Goal: Information Seeking & Learning: Learn about a topic

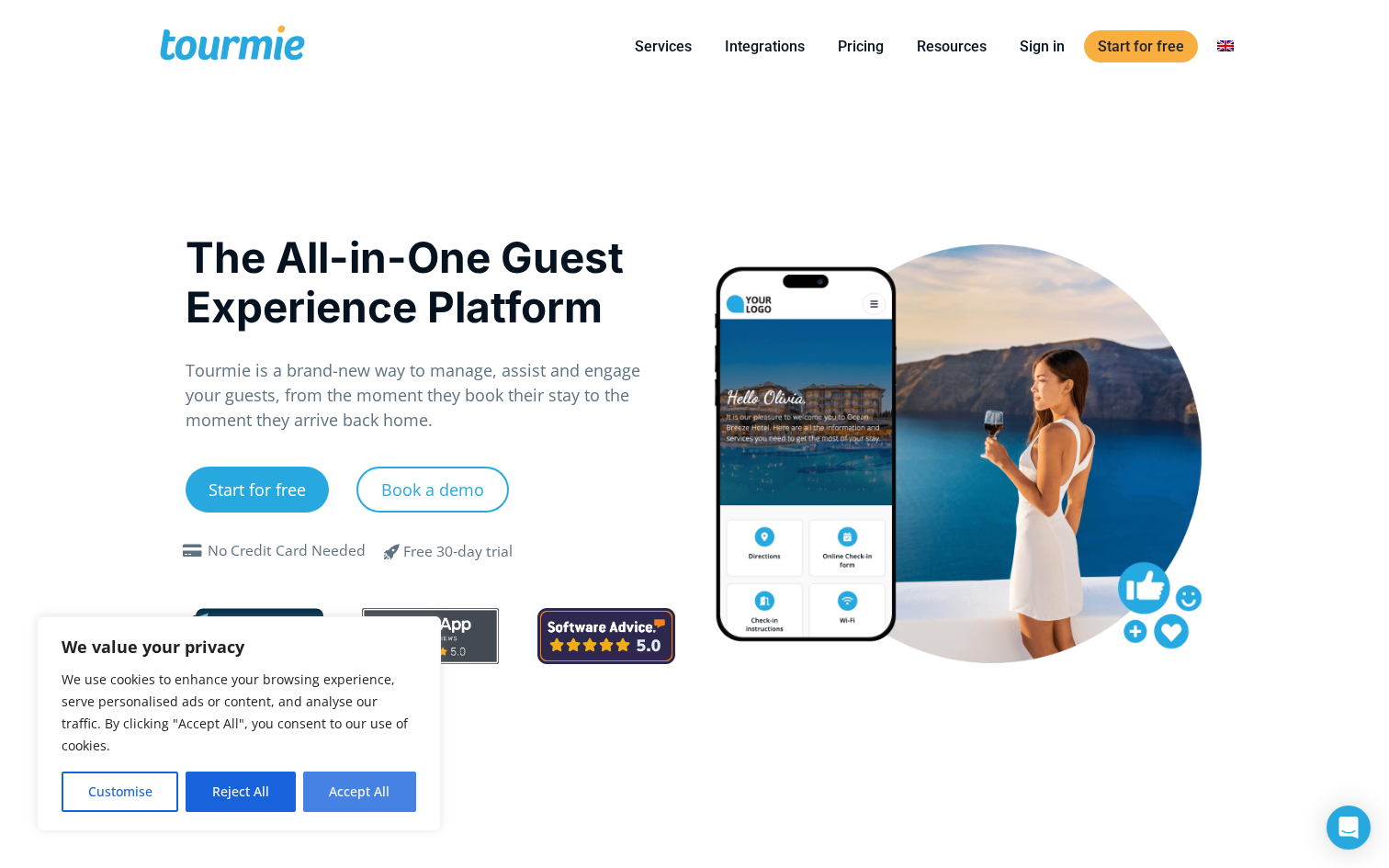
click at [369, 775] on button "Accept All" at bounding box center [360, 791] width 113 height 40
checkbox input "true"
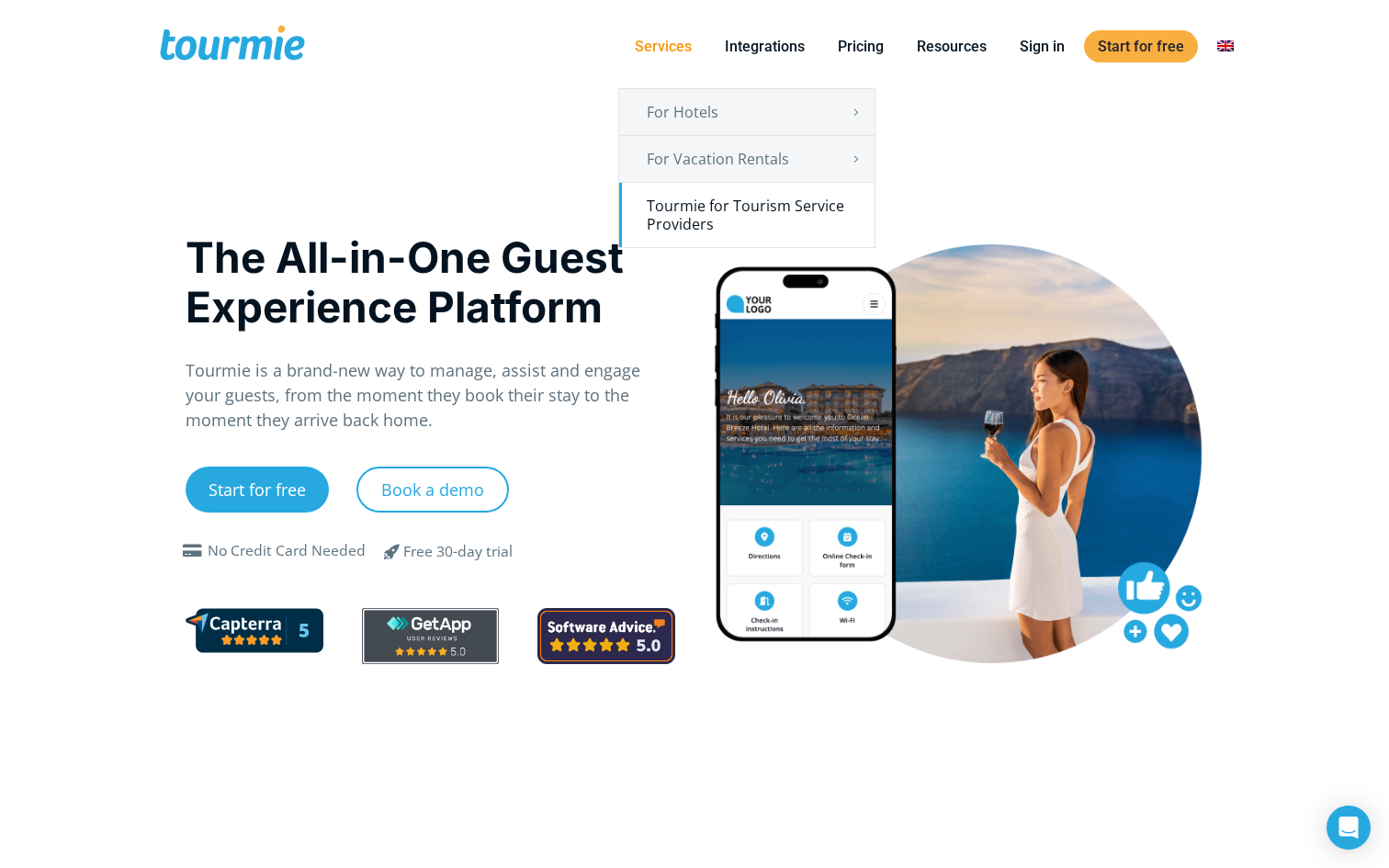
click at [703, 211] on link "Tourmie for Tourism Service Providers" at bounding box center [747, 215] width 256 height 64
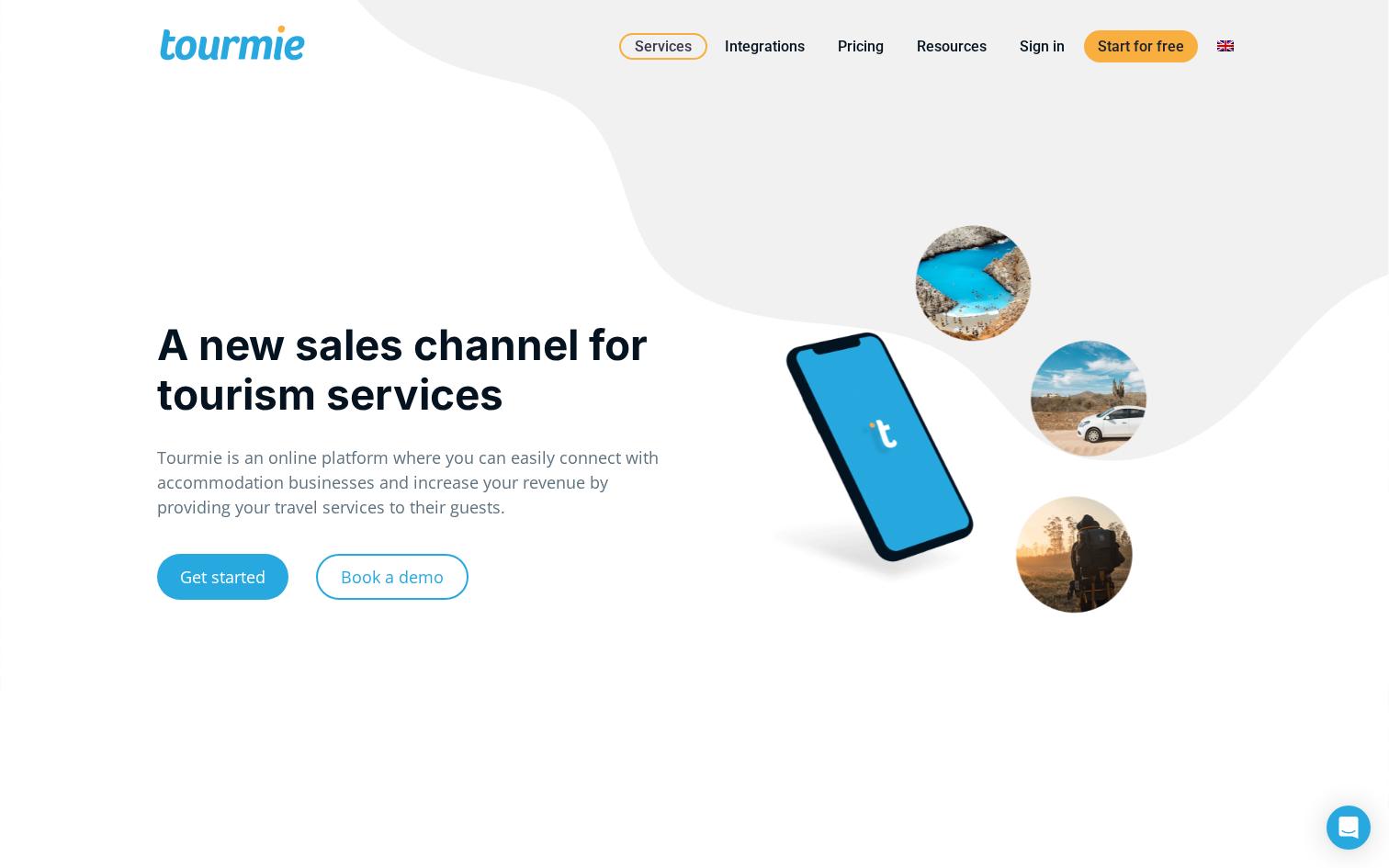
click at [229, 590] on link "Get started" at bounding box center [222, 576] width 131 height 46
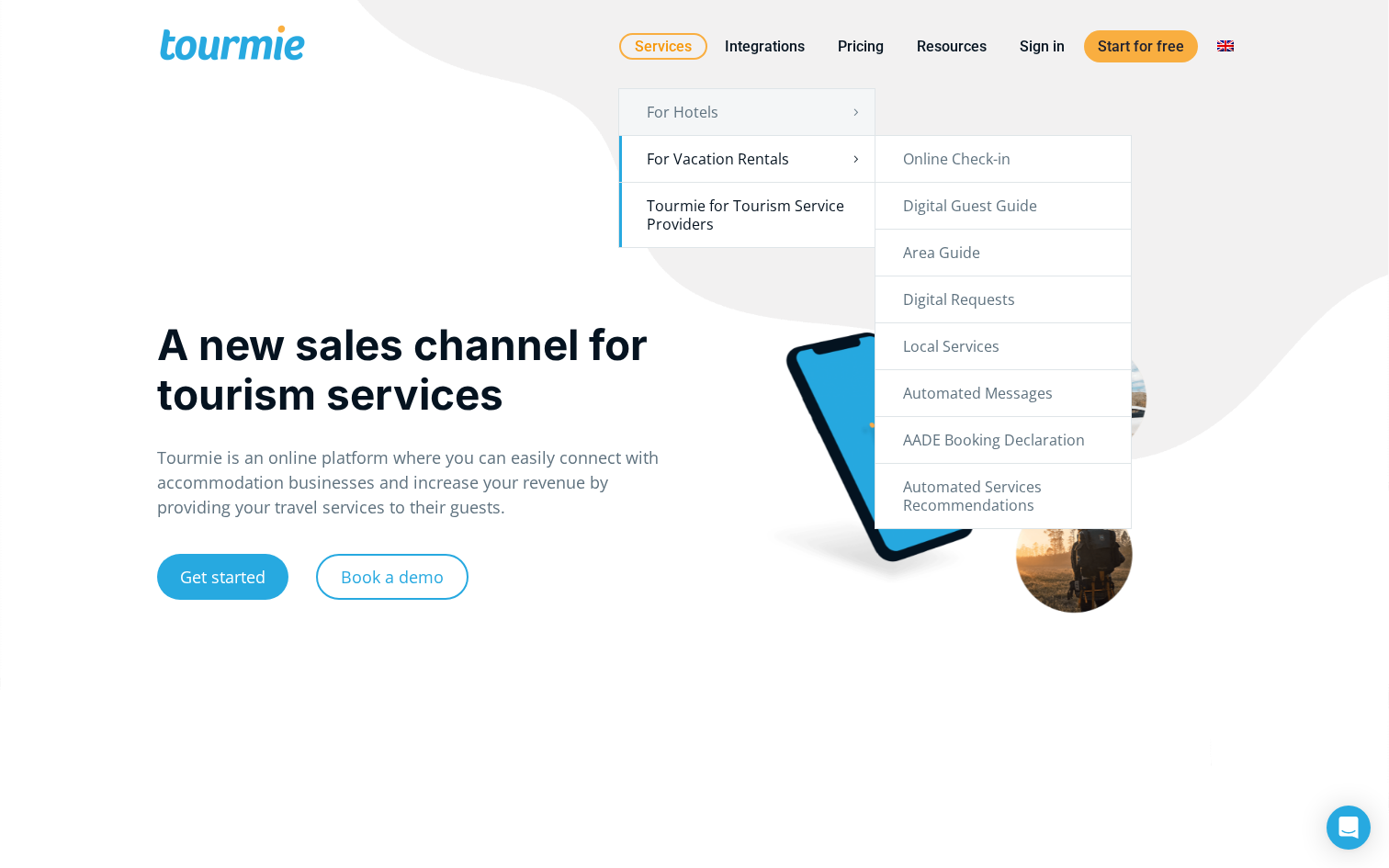
click at [844, 161] on link "For Vacation Rentals" at bounding box center [747, 158] width 256 height 46
click at [917, 169] on link "Online Check-in" at bounding box center [1003, 158] width 256 height 46
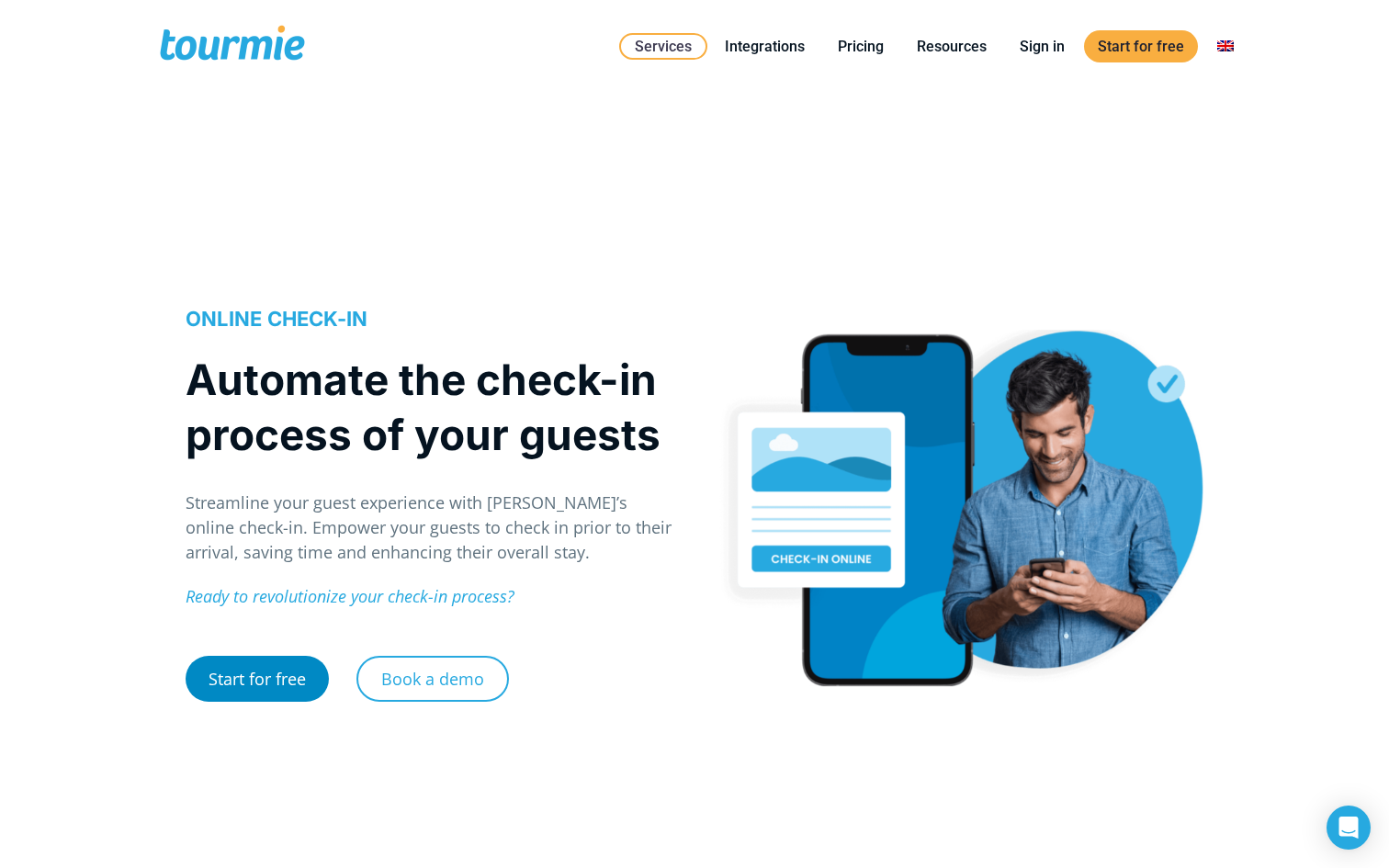
click at [303, 678] on link "Start for free" at bounding box center [258, 678] width 143 height 46
click at [873, 46] on link "Pricing" at bounding box center [860, 46] width 73 height 23
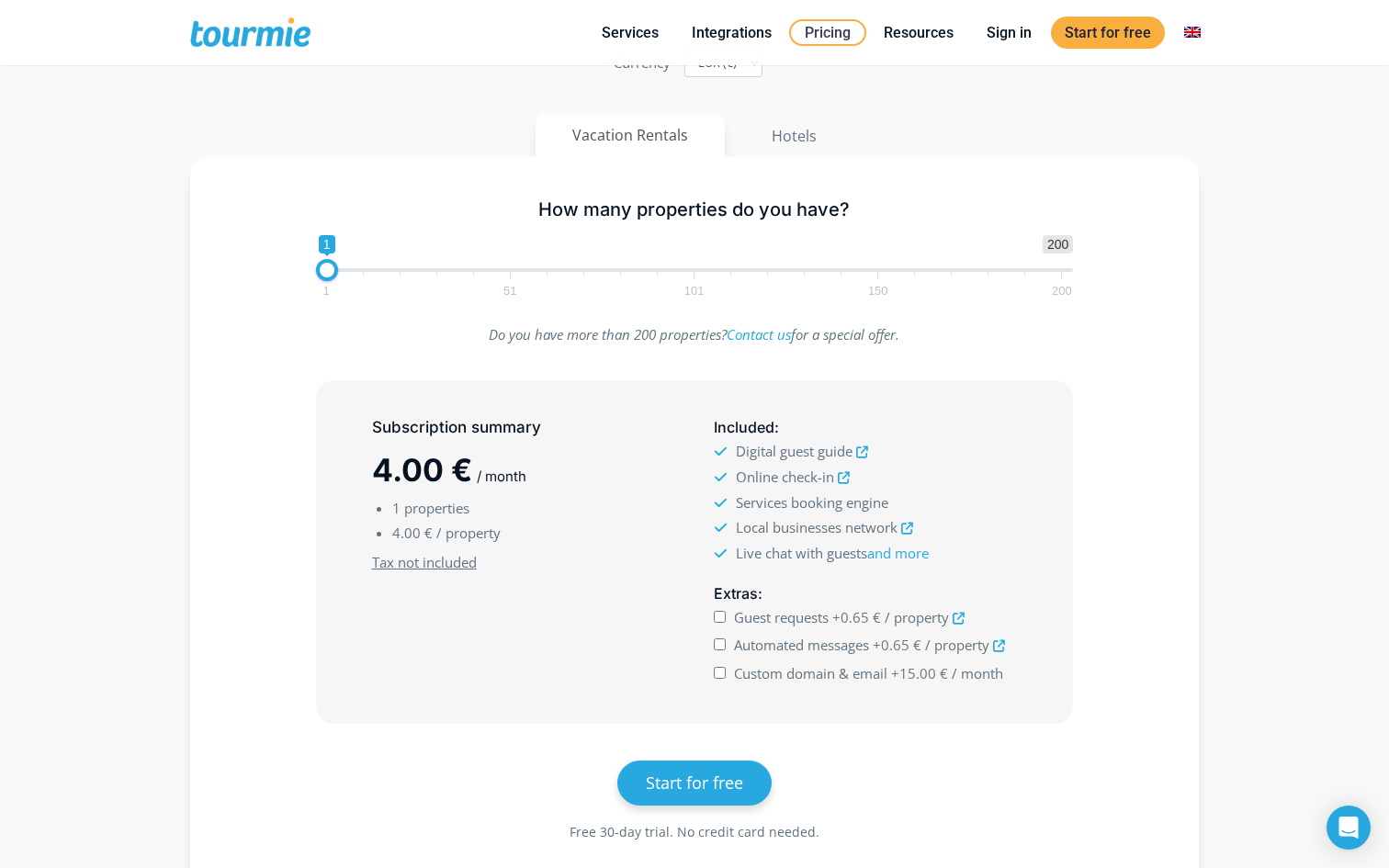
scroll to position [283, 0]
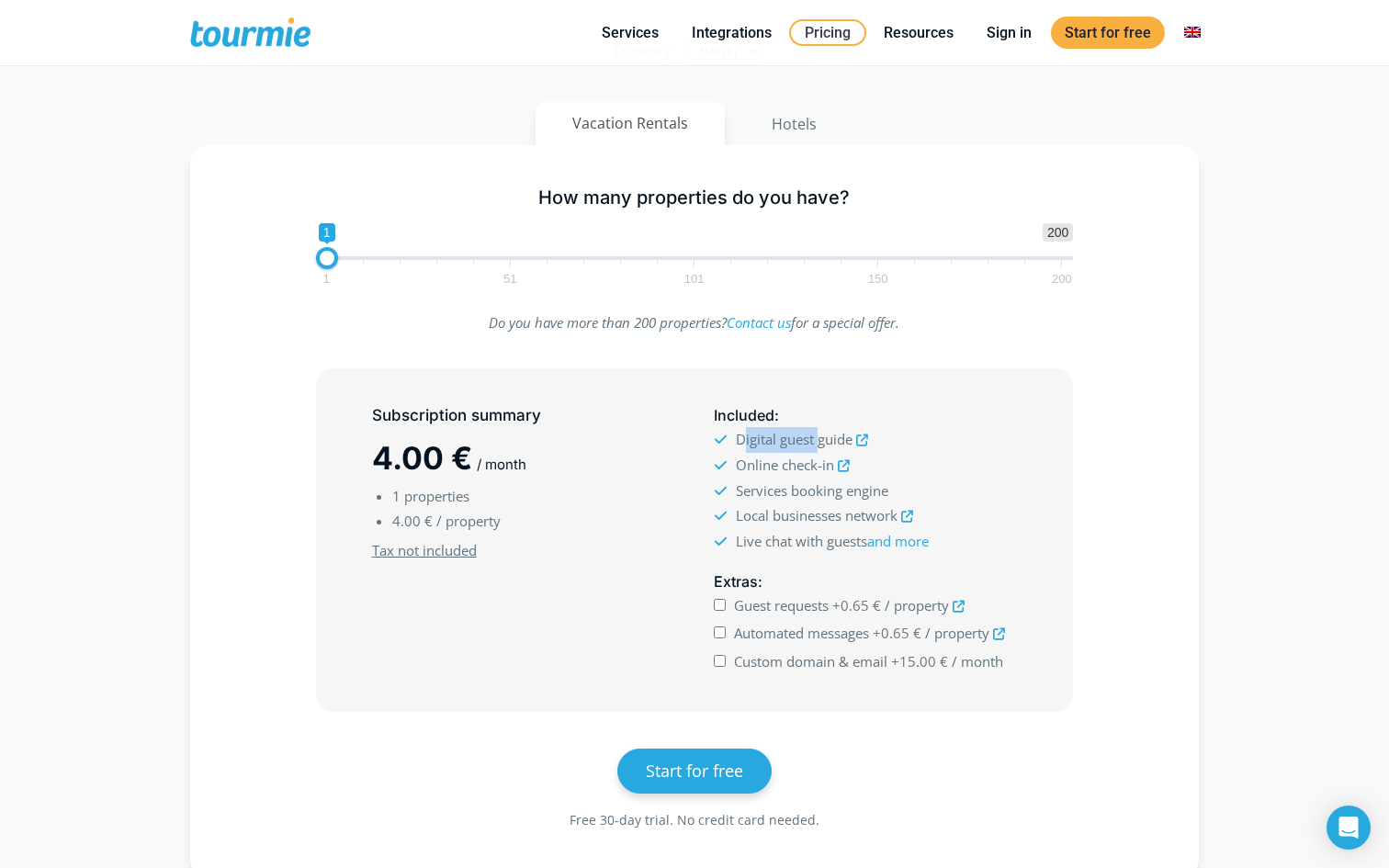
drag, startPoint x: 740, startPoint y: 442, endPoint x: 820, endPoint y: 441, distance: 80.0
click at [820, 441] on span "Digital guest guide" at bounding box center [794, 439] width 116 height 19
drag, startPoint x: 792, startPoint y: 465, endPoint x: 818, endPoint y: 466, distance: 26.0
click at [819, 466] on span "Online check-in" at bounding box center [786, 465] width 99 height 19
drag, startPoint x: 779, startPoint y: 488, endPoint x: 850, endPoint y: 482, distance: 71.3
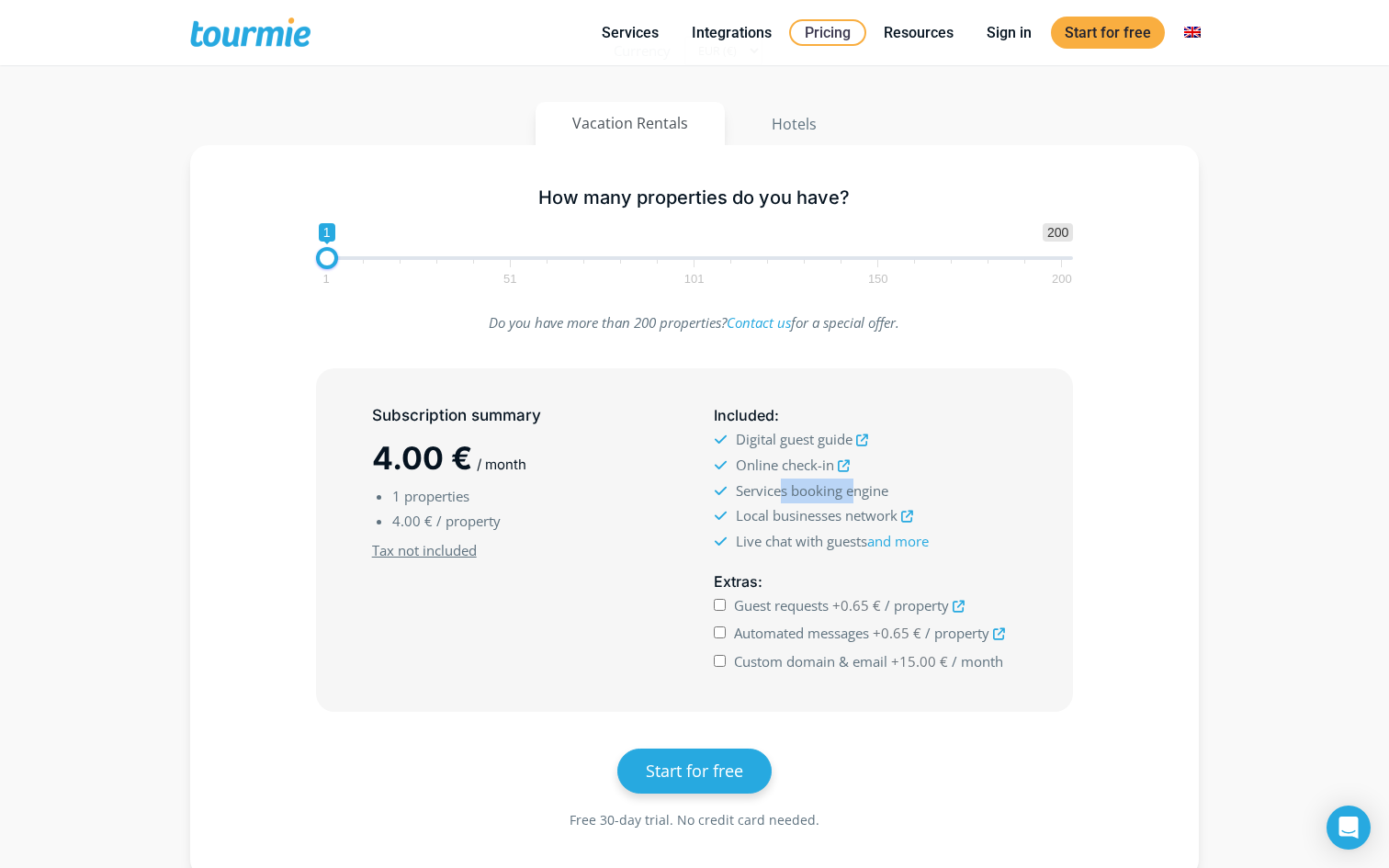
click at [851, 483] on span "Services booking engine" at bounding box center [813, 491] width 152 height 19
drag, startPoint x: 752, startPoint y: 506, endPoint x: 867, endPoint y: 505, distance: 115.0
click at [867, 505] on li "Local businesses network" at bounding box center [866, 517] width 303 height 26
drag, startPoint x: 768, startPoint y: 534, endPoint x: 826, endPoint y: 529, distance: 58.2
click at [826, 529] on li "Live chat with guests and more" at bounding box center [866, 541] width 303 height 25
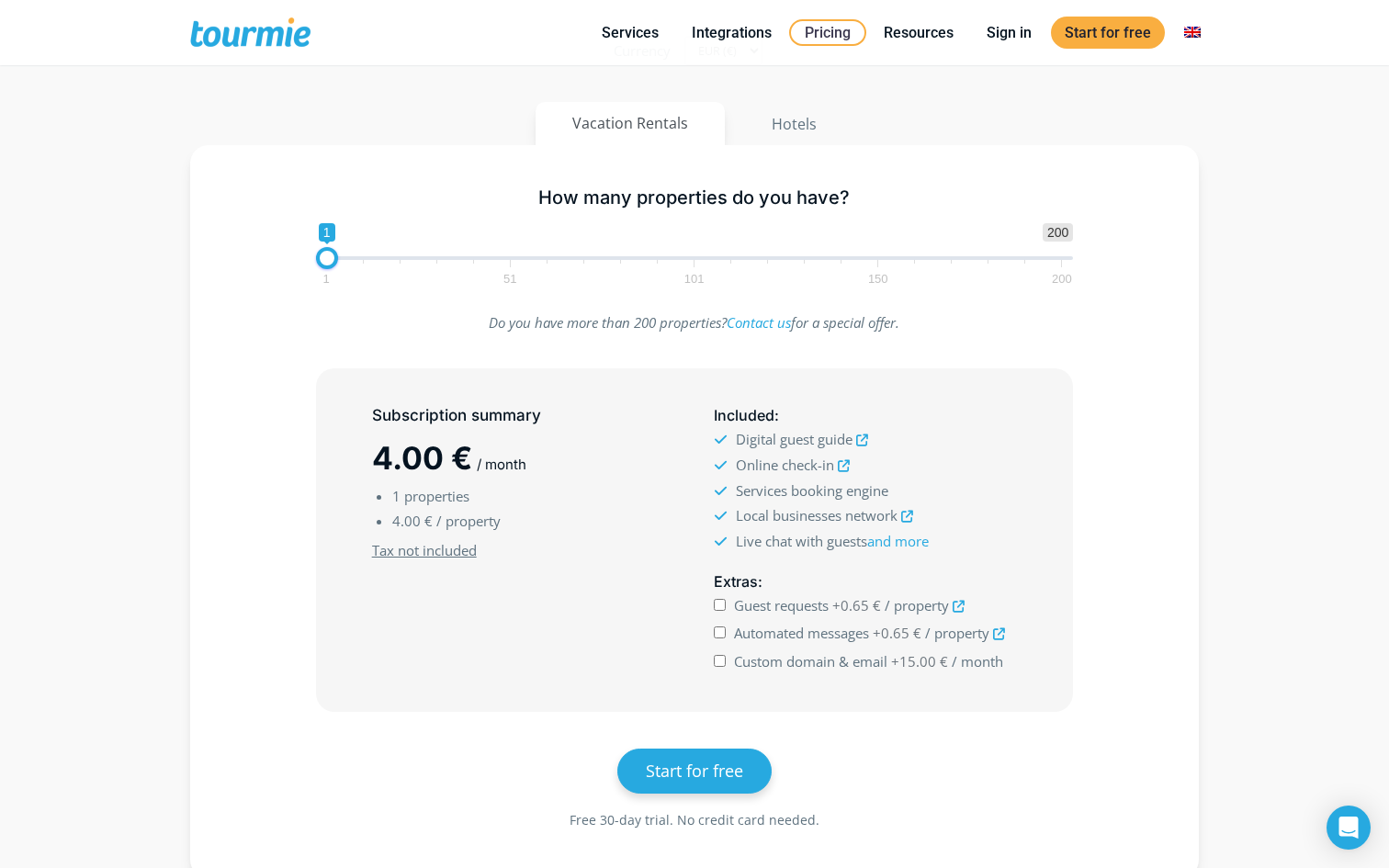
click at [612, 622] on div "Subscription summary 4.00 € / month 1 properties 4.00 € / property Minimum subs…" at bounding box center [523, 540] width 342 height 286
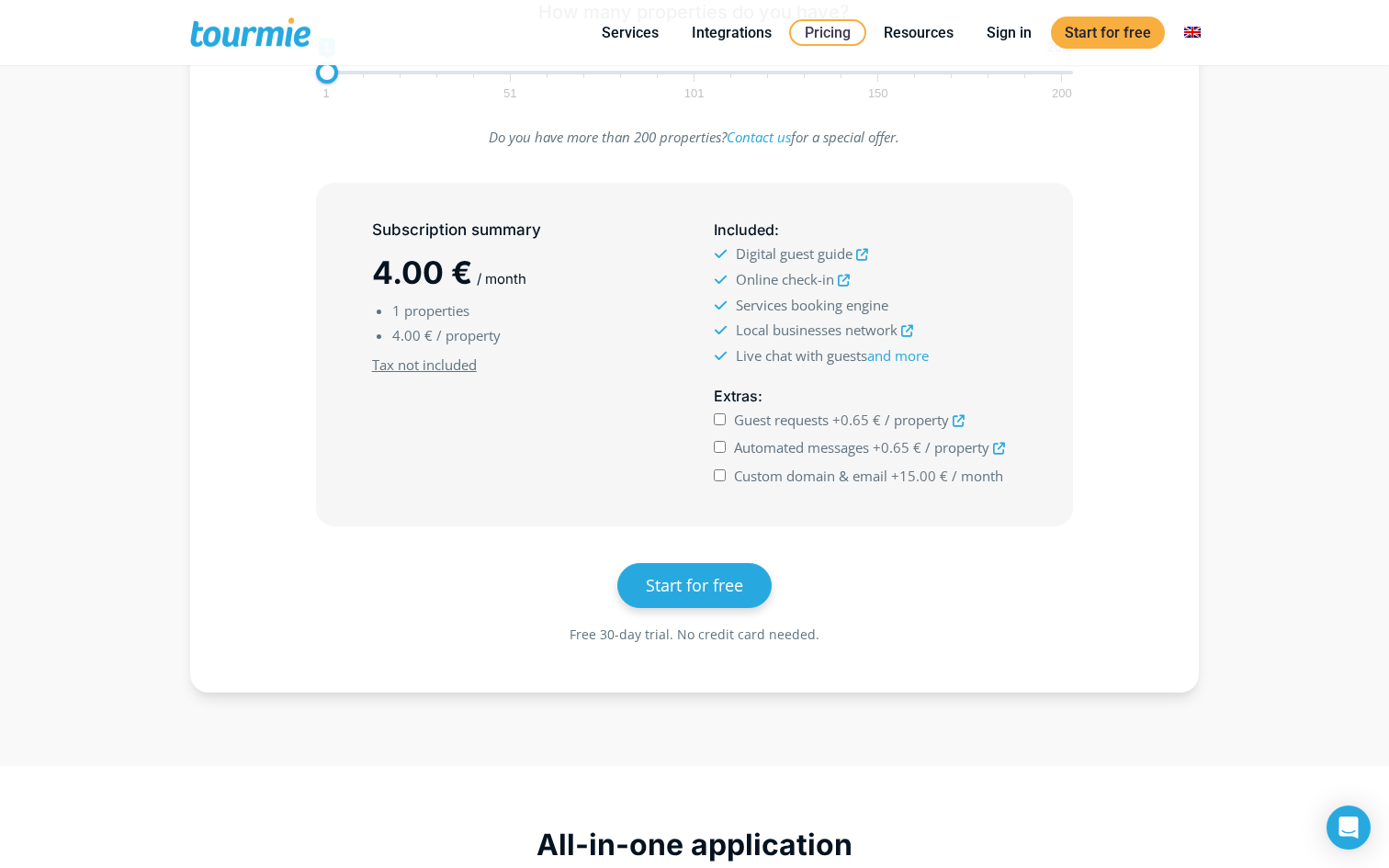
scroll to position [467, 0]
drag, startPoint x: 427, startPoint y: 319, endPoint x: 463, endPoint y: 324, distance: 36.3
click at [463, 324] on li "1 properties" at bounding box center [534, 312] width 283 height 25
click at [437, 454] on div "Subscription summary 4.00 € / month 1 properties 4.00 € / property Minimum subs…" at bounding box center [523, 356] width 342 height 286
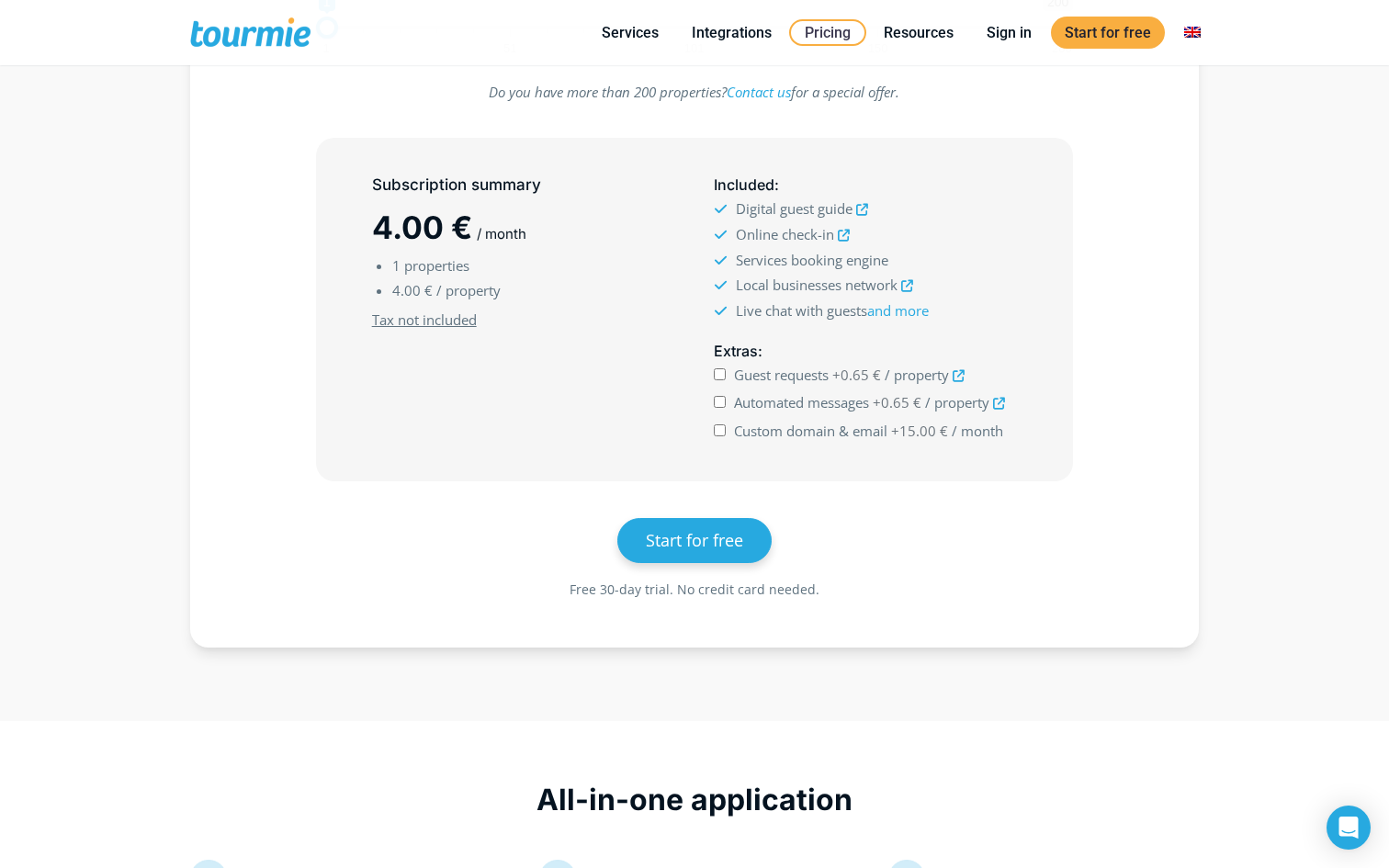
scroll to position [59, 0]
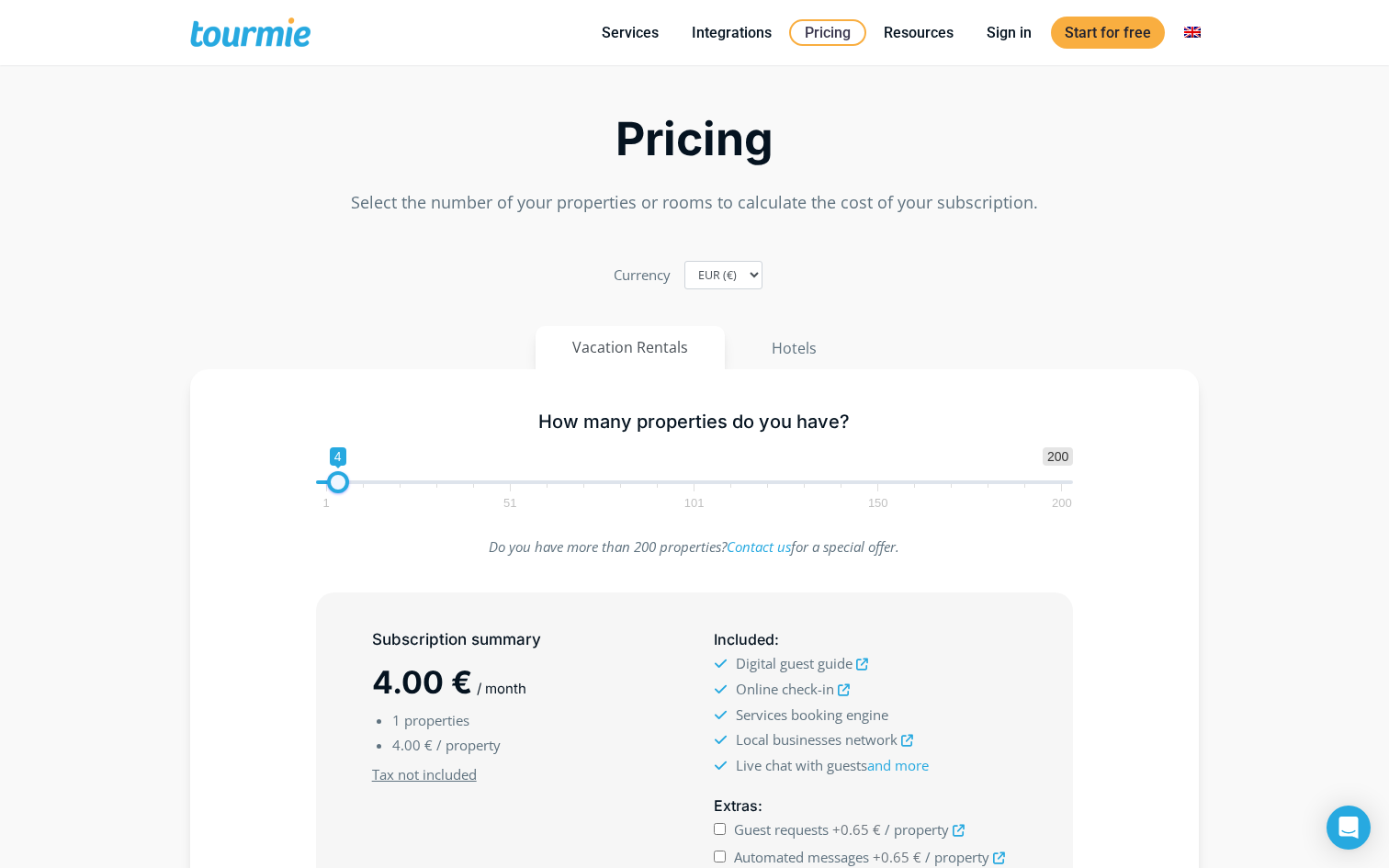
type input "2"
click at [330, 480] on span at bounding box center [331, 482] width 22 height 22
click at [247, 606] on div "Subscription summary 8.00 € / month 2 properties 4.00 € / property Minimum subs…" at bounding box center [694, 764] width 956 height 344
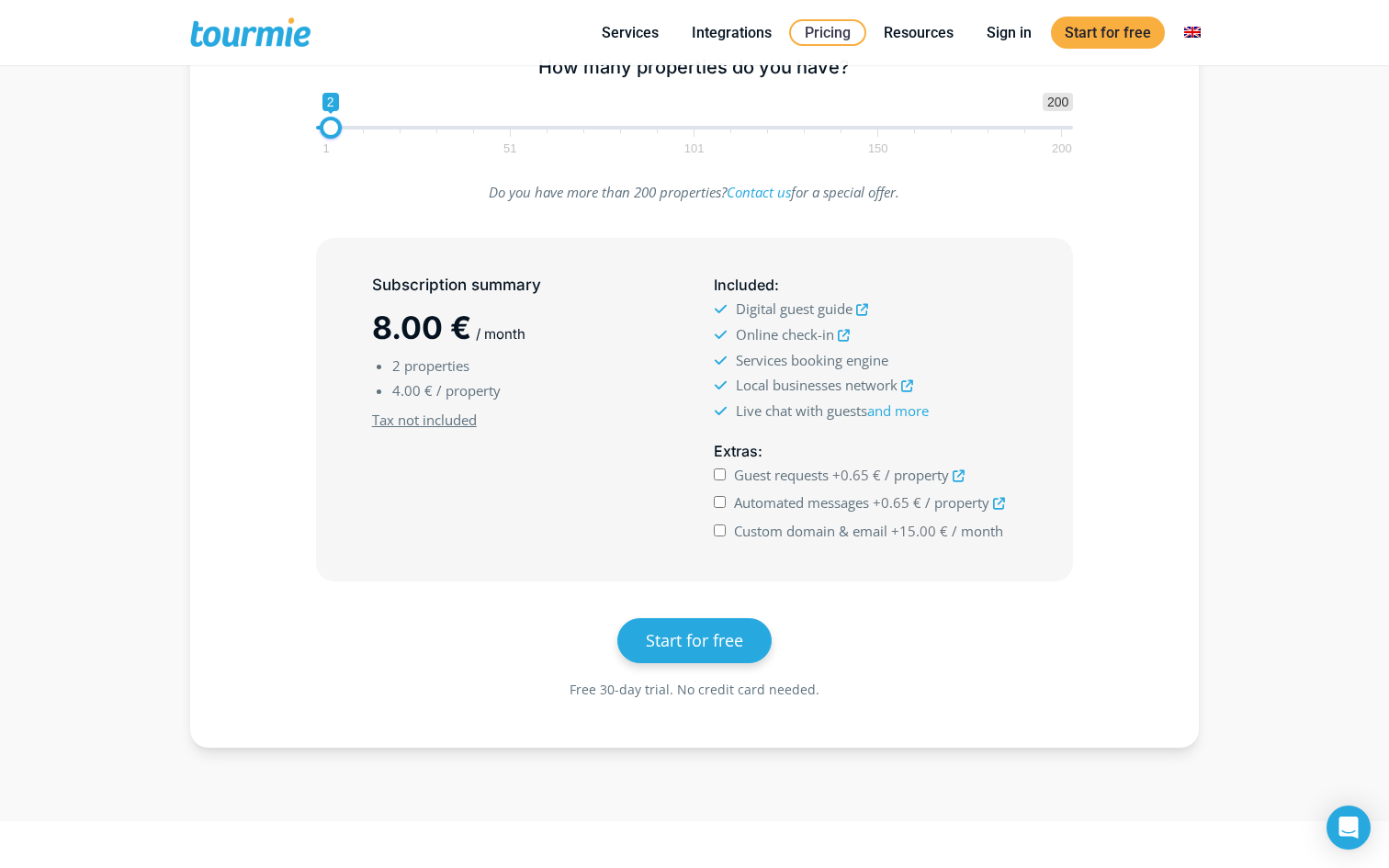
scroll to position [408, 0]
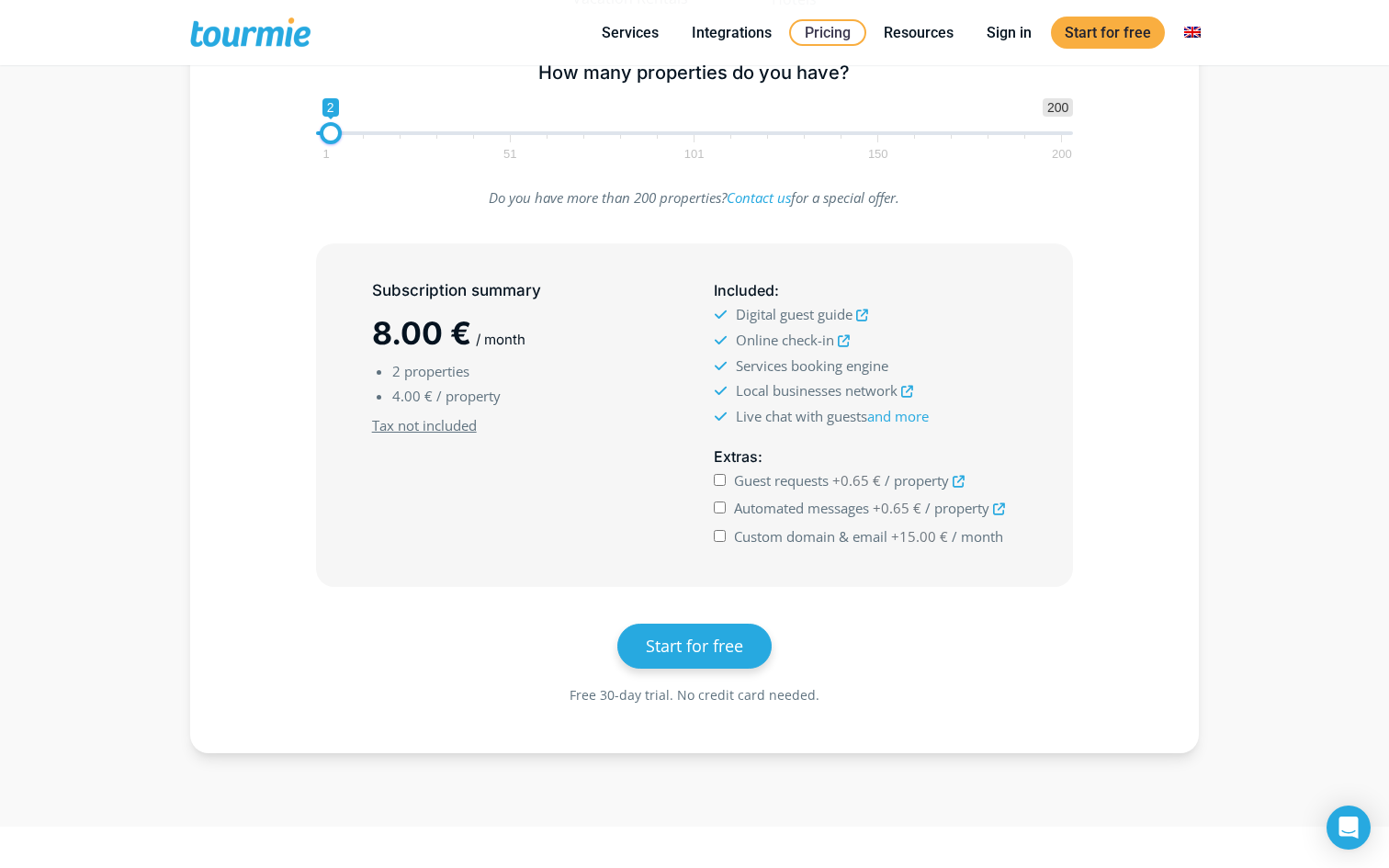
click at [863, 310] on icon at bounding box center [862, 315] width 12 height 12
click at [843, 343] on icon at bounding box center [843, 341] width 12 height 12
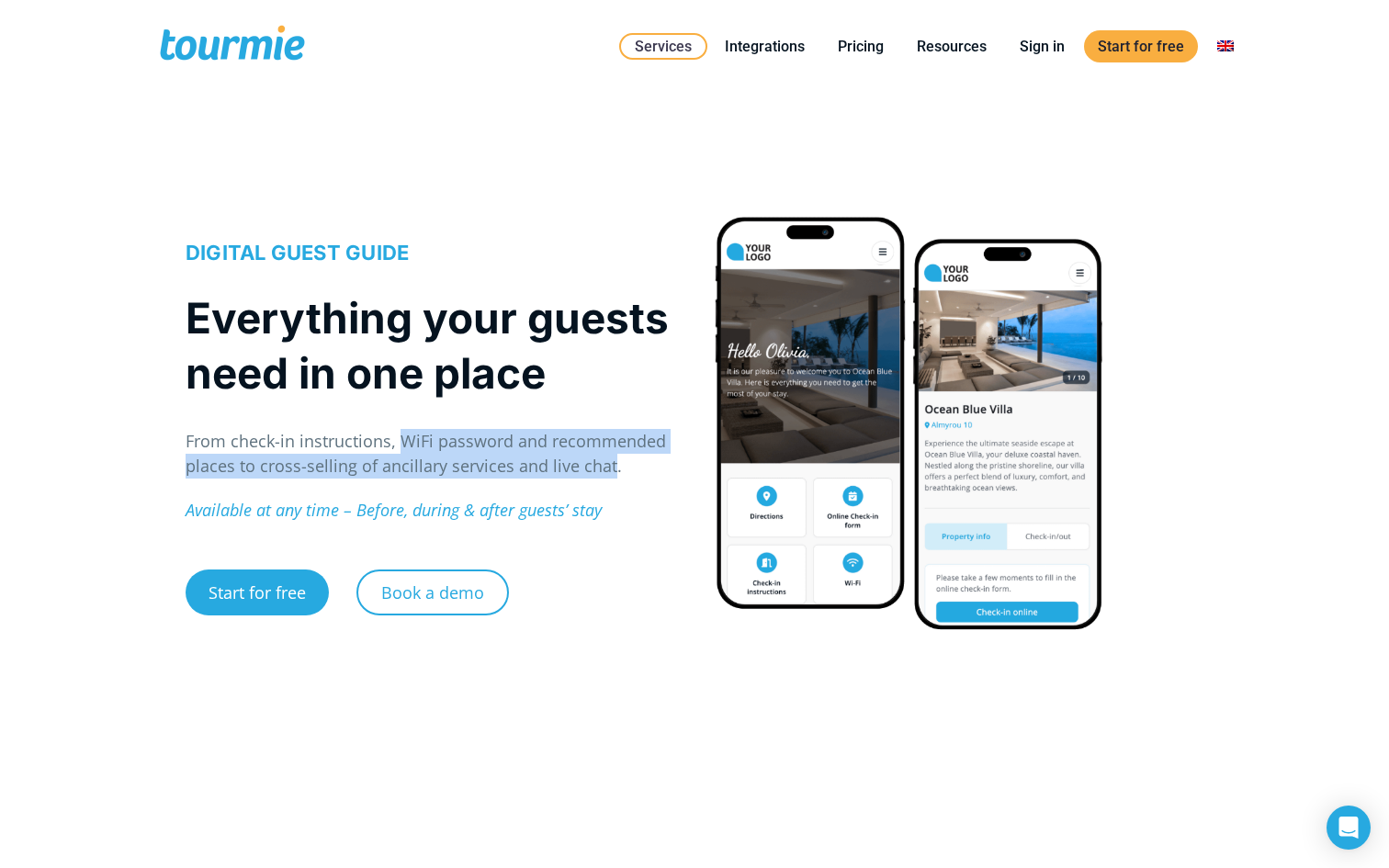
drag, startPoint x: 397, startPoint y: 446, endPoint x: 607, endPoint y: 454, distance: 210.2
click at [607, 454] on p "From check-in instructions, WiFi password and recommended places to cross-selli…" at bounding box center [430, 453] width 490 height 49
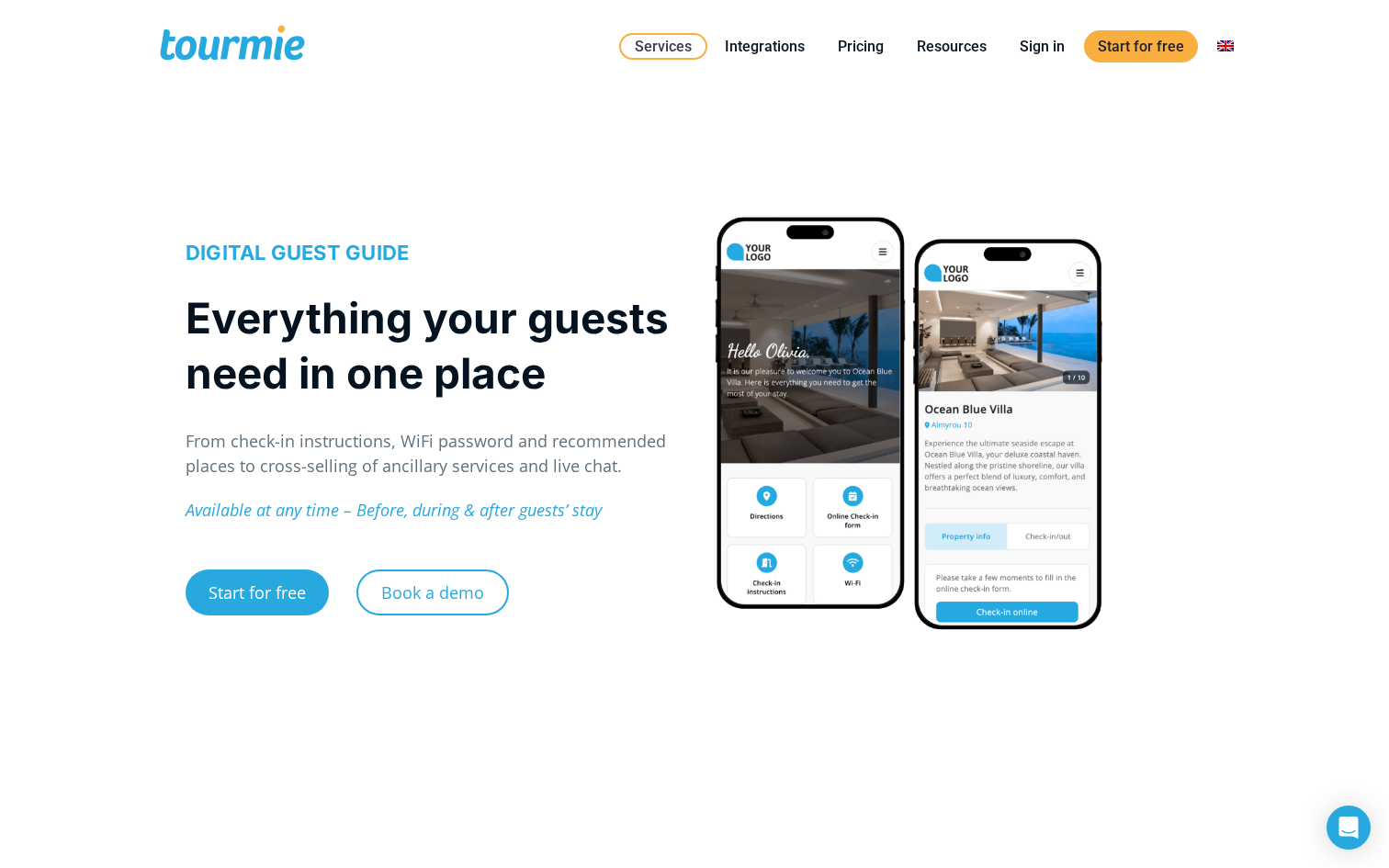
click at [469, 481] on div "DIGITAL GUEST GUIDE Everything your guests need in one place From check-in inst…" at bounding box center [430, 441] width 490 height 404
click at [737, 604] on div at bounding box center [909, 422] width 391 height 415
click at [446, 590] on link "Book a demo" at bounding box center [432, 592] width 152 height 46
